Goal: Task Accomplishment & Management: Use online tool/utility

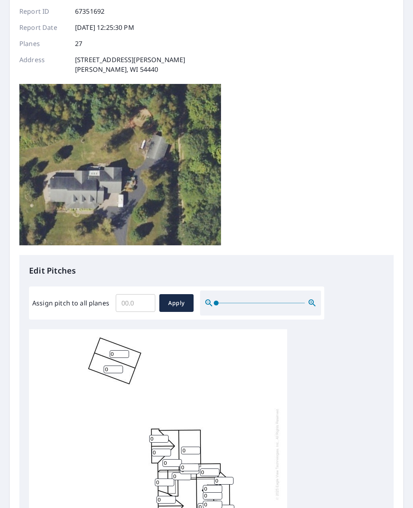
scroll to position [94, 0]
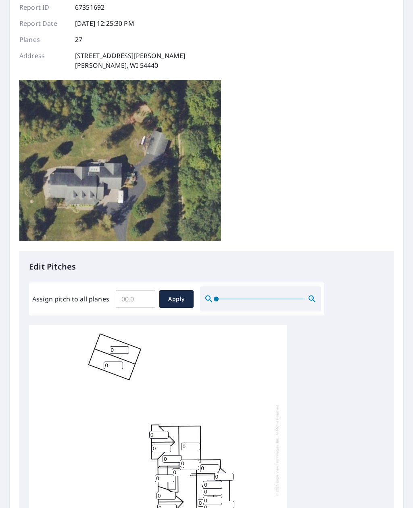
click at [135, 288] on input "Assign pitch to all planes" at bounding box center [136, 299] width 40 height 23
type input "9"
click at [175, 294] on span "Apply" at bounding box center [176, 299] width 21 height 10
type input "9"
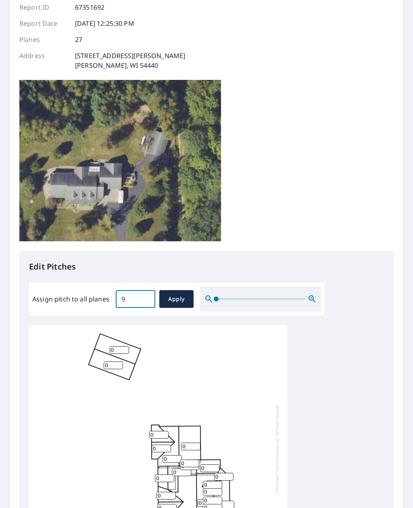
type input "9"
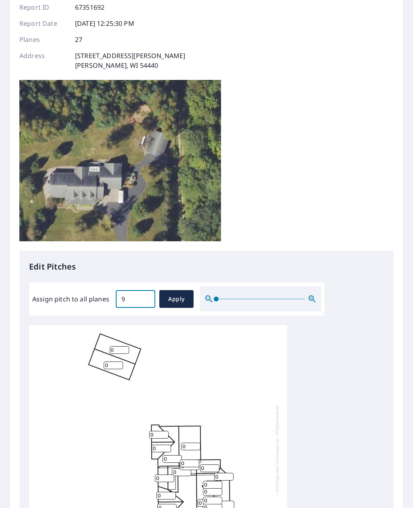
type input "9"
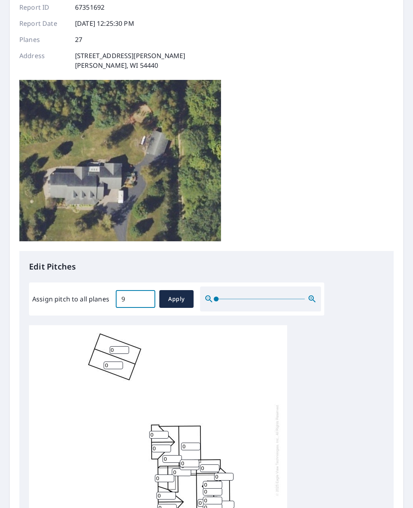
type input "9"
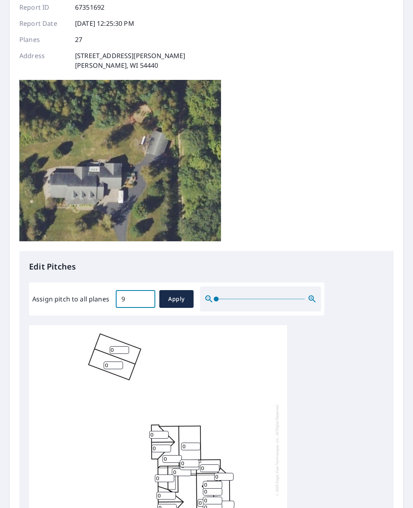
type input "9"
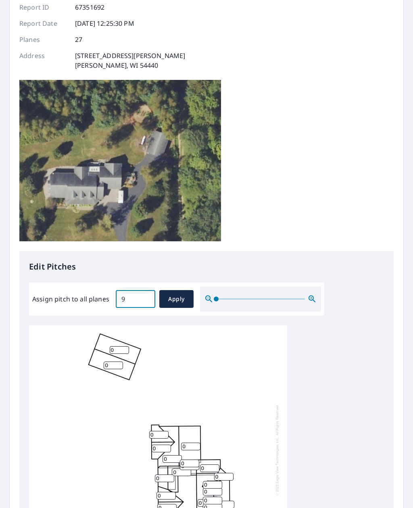
type input "9"
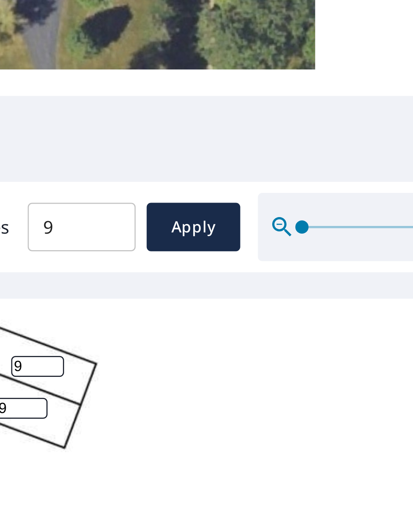
click at [155, 461] on input "9" at bounding box center [164, 465] width 19 height 8
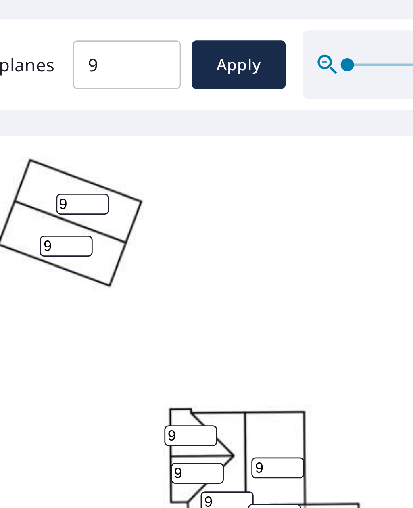
type input "0"
click at [64, 310] on div "9 9 9 9 9 9 9 9 9 9 9 9 9 9 0 9 9 9 9 9 9 9 9 9 9 9 9" at bounding box center [158, 436] width 258 height 253
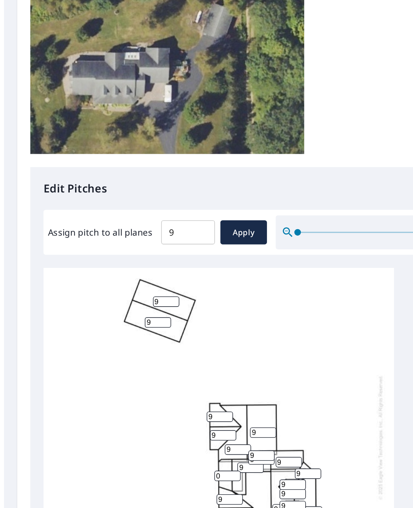
scroll to position [26, 0]
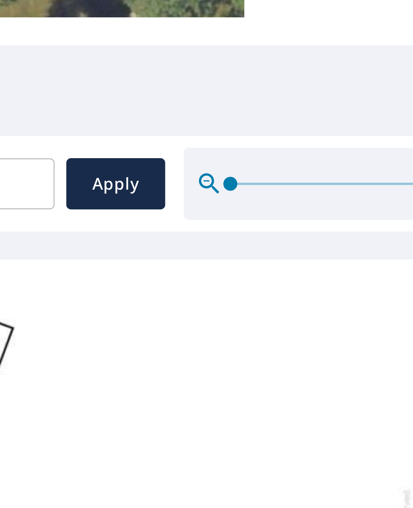
click at [215, 488] on input "9" at bounding box center [224, 492] width 19 height 8
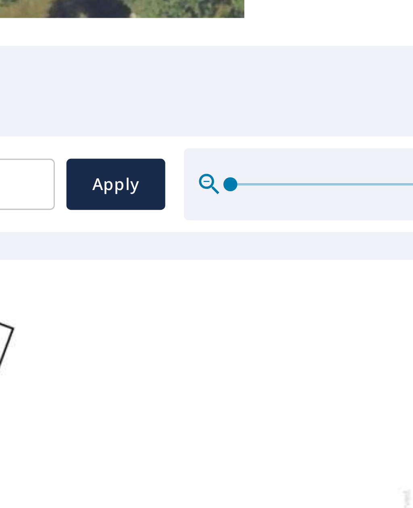
type input "4"
click at [108, 310] on div "9 9 9 9 9 4 9 9 9 9 9 9 9 9 0 9 9 9 9 9 9 9 9 9 9 9 9" at bounding box center [158, 436] width 258 height 253
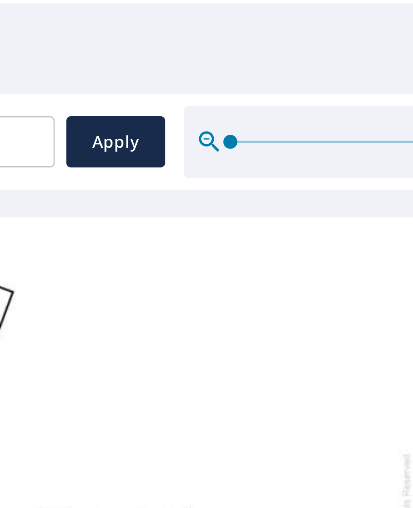
scroll to position [0, 0]
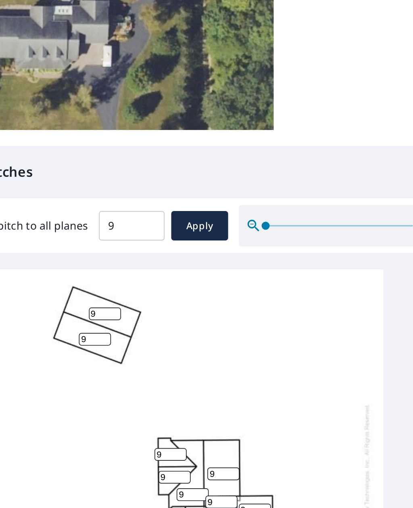
click at [214, 462] on input "9" at bounding box center [223, 466] width 19 height 8
click at [193, 312] on div "9 9 9 9 9 4 9 9 9 9 9 9 9 9 0 9 9 9 9 9 9 9 9 9 9 9 9" at bounding box center [158, 438] width 258 height 253
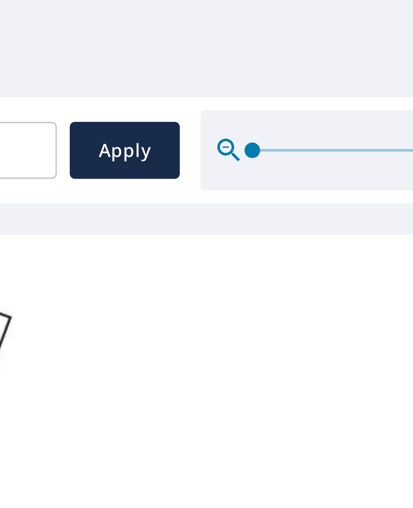
click at [214, 462] on input "9" at bounding box center [223, 466] width 19 height 8
click at [106, 312] on div "9 9 9 9 9 4 9 9 9 9 9 9 9 9 0 9 9 9 9 9 9 9 9 9 9 9 9" at bounding box center [158, 438] width 258 height 253
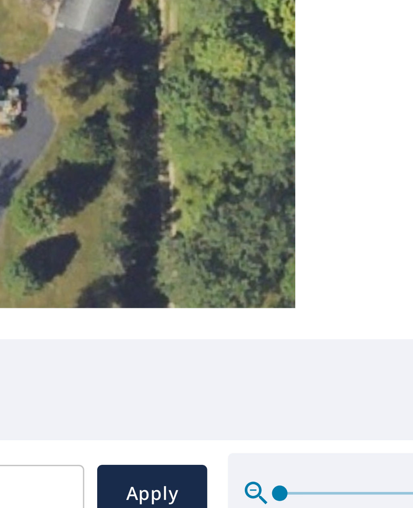
scroll to position [0, 0]
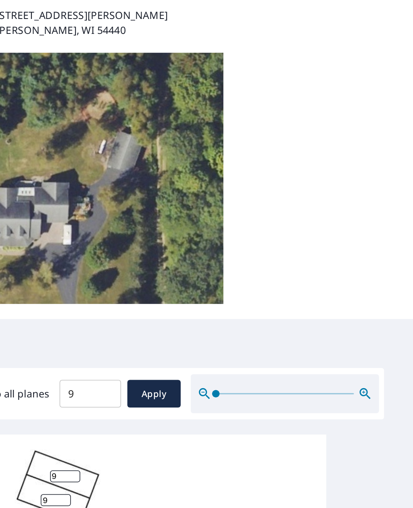
click at [110, 442] on input "9" at bounding box center [119, 446] width 19 height 8
type input "4"
click at [104, 457] on input "9" at bounding box center [113, 461] width 19 height 8
type input "4"
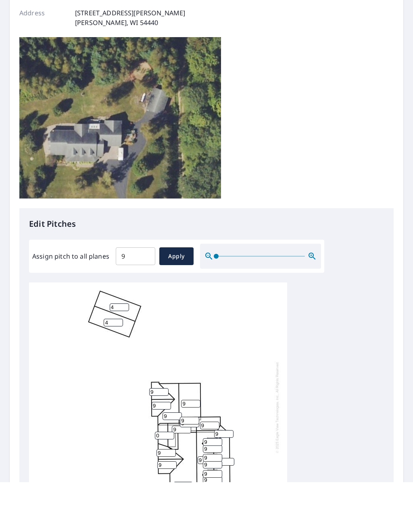
scroll to position [111, 0]
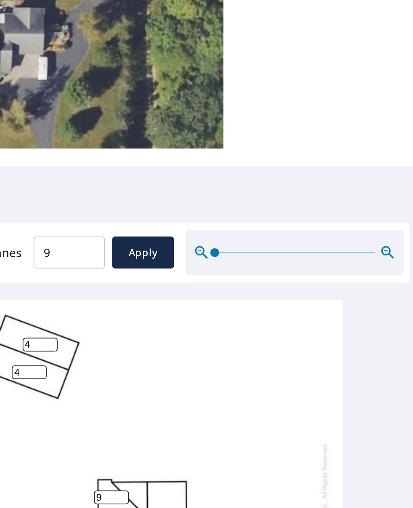
click at [214, 456] on input "9" at bounding box center [223, 460] width 19 height 8
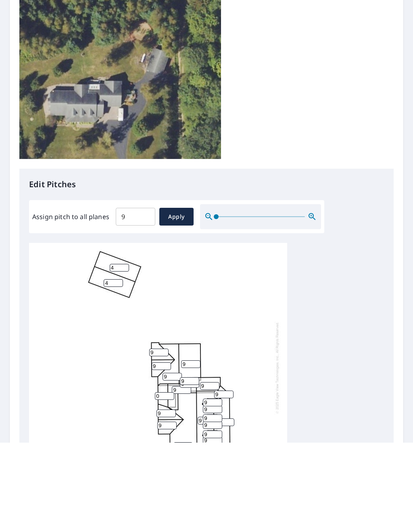
click at [342, 309] on div "9 9 9 9 4 4 4 9 9 9 9 9 9 9 0 9 9 9 9 9 9 9 9 9 9 9 9" at bounding box center [206, 435] width 355 height 253
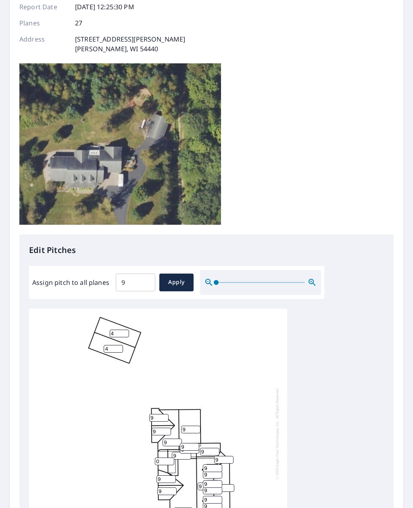
scroll to position [140, 0]
click at [221, 465] on input "9" at bounding box center [212, 469] width 19 height 8
click at [232, 456] on input "9" at bounding box center [223, 460] width 19 height 8
type input "4"
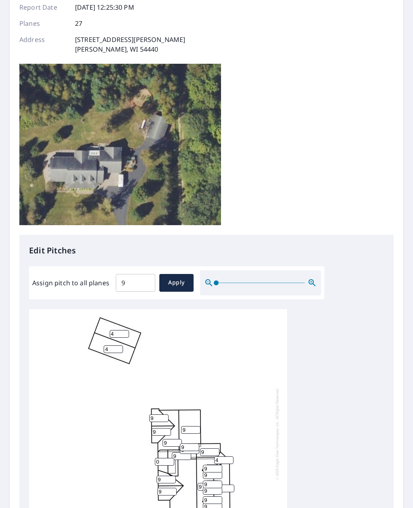
click at [312, 309] on div "9 9 9 9 4 4 4 9 9 9 9 9 9 9 0 4 9 9 9 9 9 9 9 9 9 9 9" at bounding box center [206, 435] width 355 height 253
click at [228, 507] on input "9" at bounding box center [222, 515] width 19 height 8
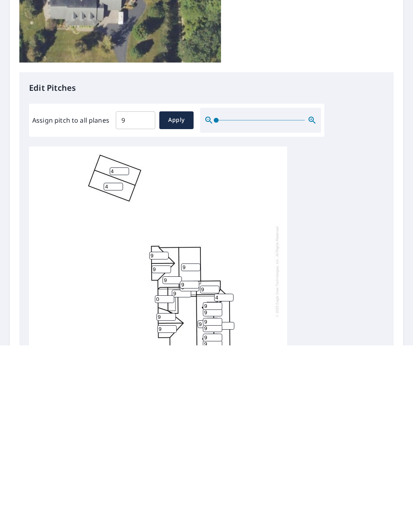
click at [227, 507] on input "9" at bounding box center [222, 515] width 19 height 8
type input "4"
click at [326, 309] on div "9 9 9 9 4 4 4 9 9 9 9 9 9 9 0 4 4 9 9 9 9 9 9 9 9 9 9" at bounding box center [206, 435] width 355 height 253
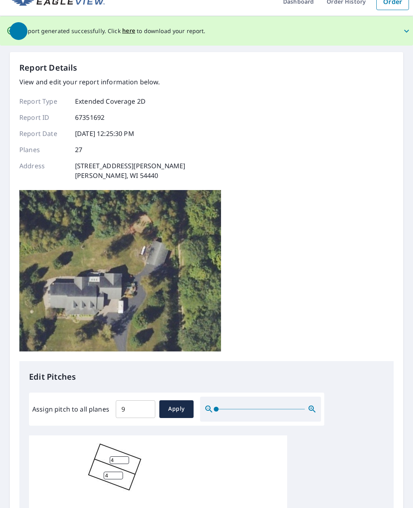
scroll to position [0, 0]
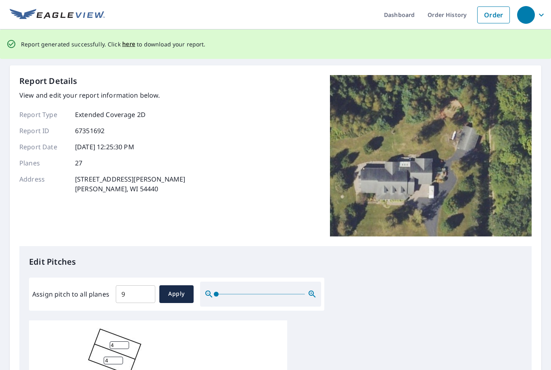
click at [125, 39] on span "here" at bounding box center [128, 44] width 13 height 10
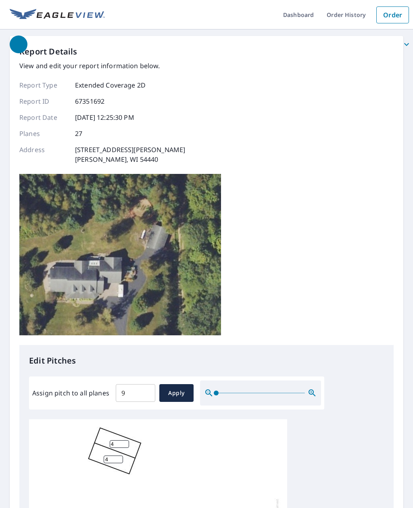
click at [374, 186] on div "Report Details View and edit your report information below. Report Type Extende…" at bounding box center [206, 195] width 374 height 299
